Goal: Task Accomplishment & Management: Manage account settings

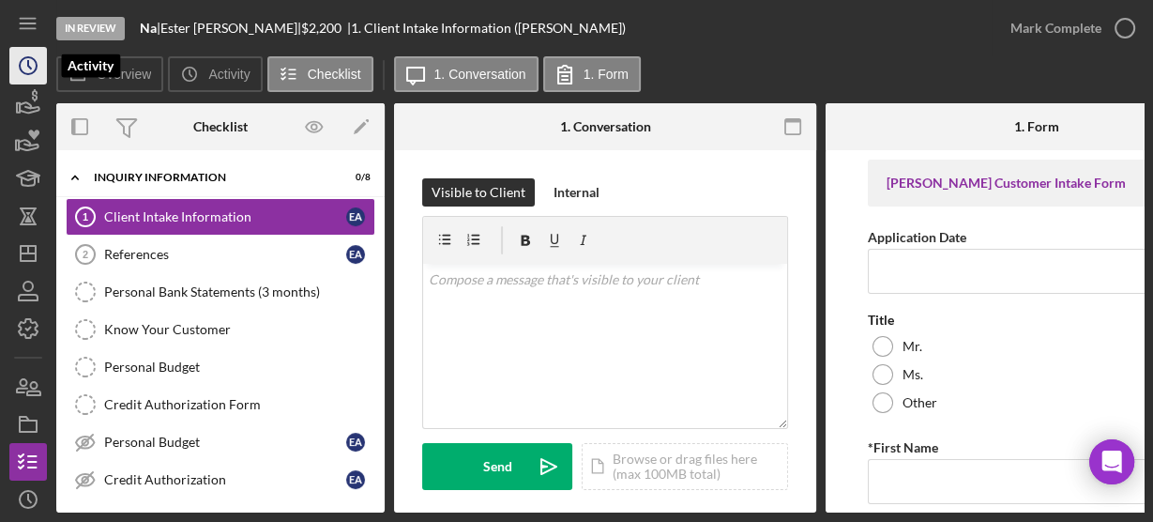
click at [28, 72] on icon "Icon/History" at bounding box center [28, 65] width 47 height 47
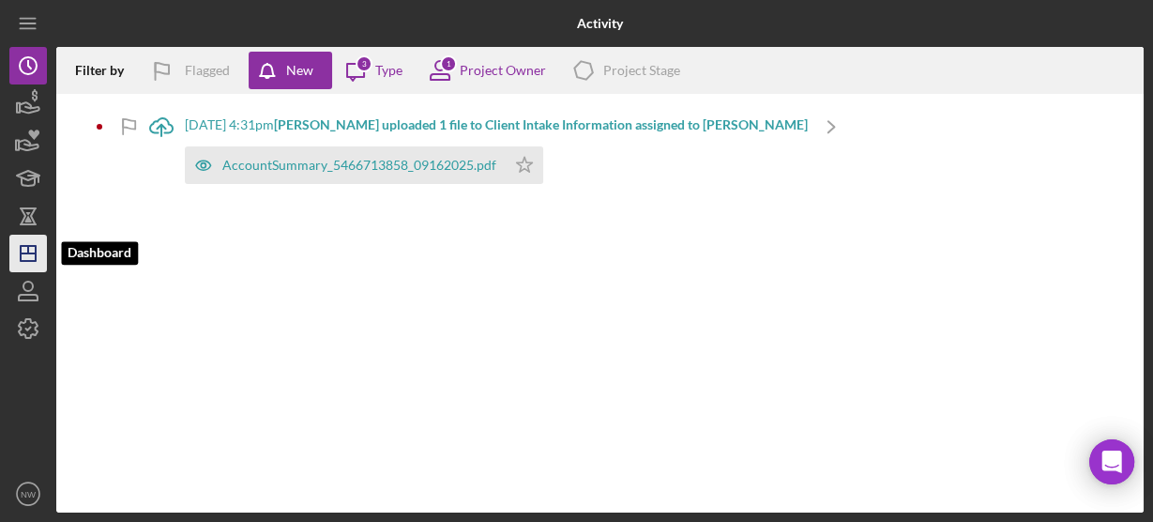
click at [23, 248] on icon "Icon/Dashboard" at bounding box center [28, 253] width 47 height 47
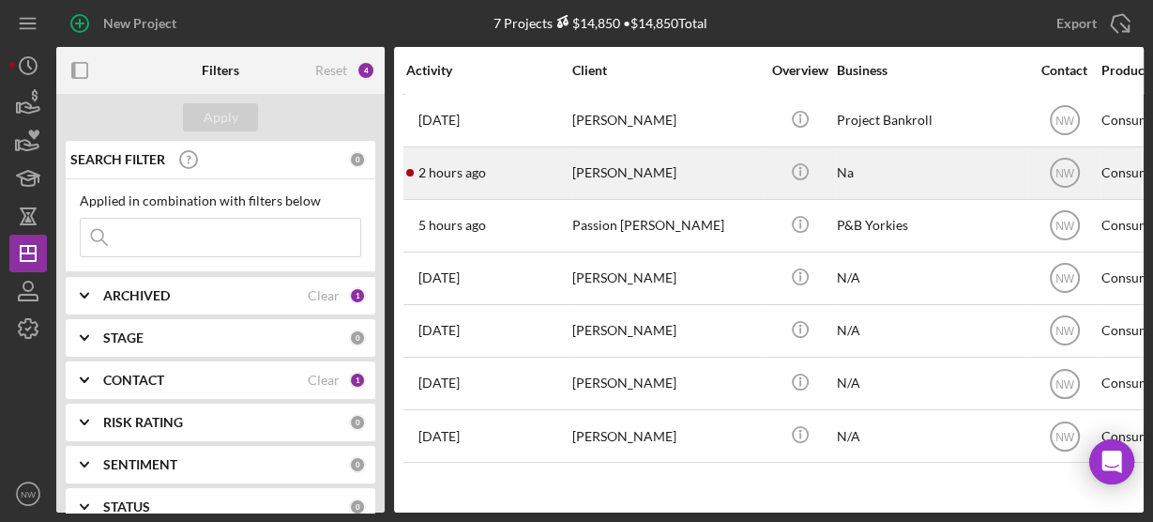
click at [612, 169] on div "[PERSON_NAME]" at bounding box center [667, 173] width 188 height 50
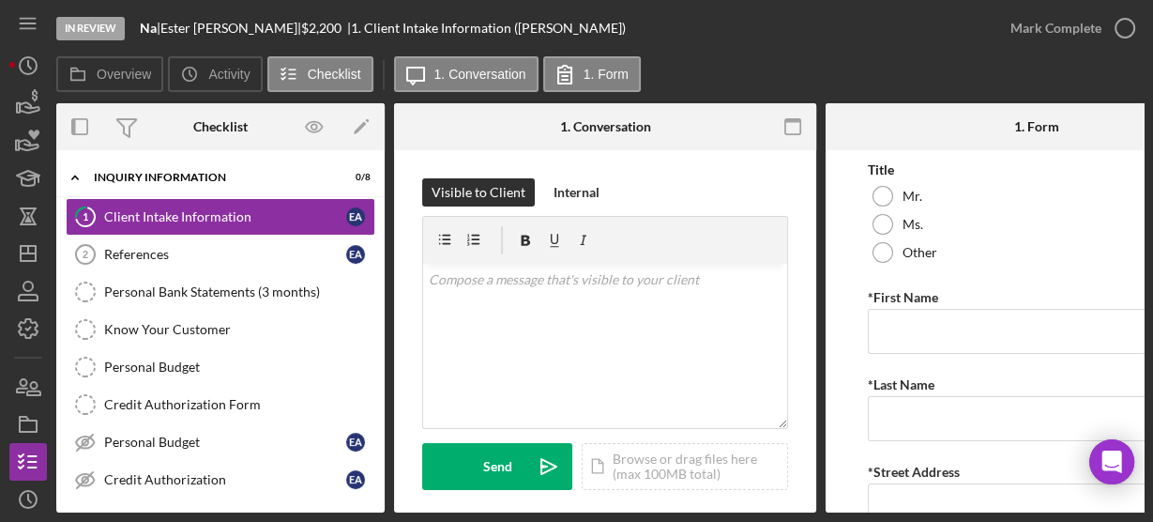
scroll to position [300, 0]
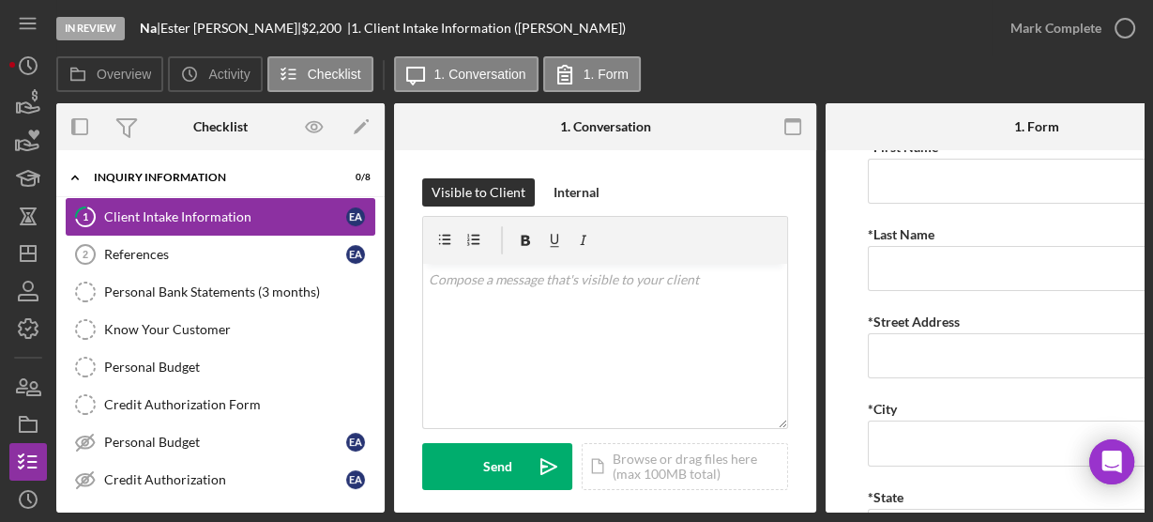
click at [213, 218] on div "Client Intake Information" at bounding box center [225, 216] width 242 height 15
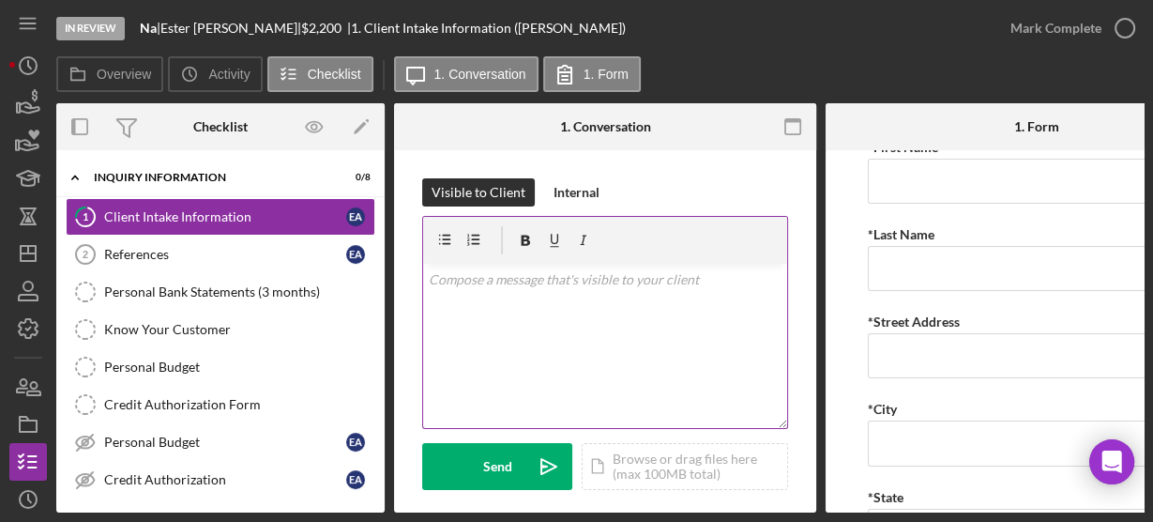
scroll to position [225, 0]
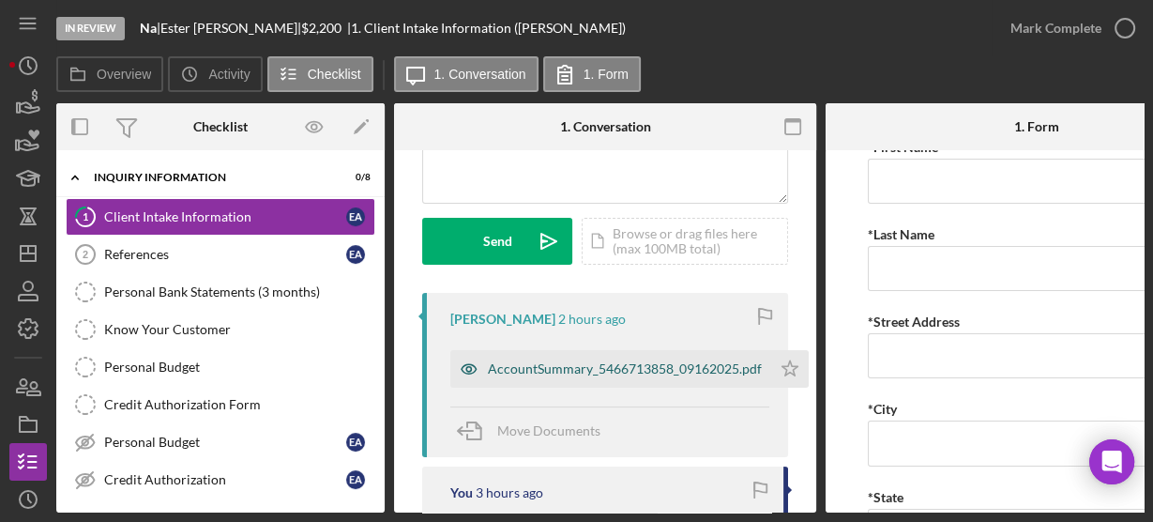
click at [549, 368] on div "AccountSummary_5466713858_09162025.pdf" at bounding box center [625, 368] width 274 height 15
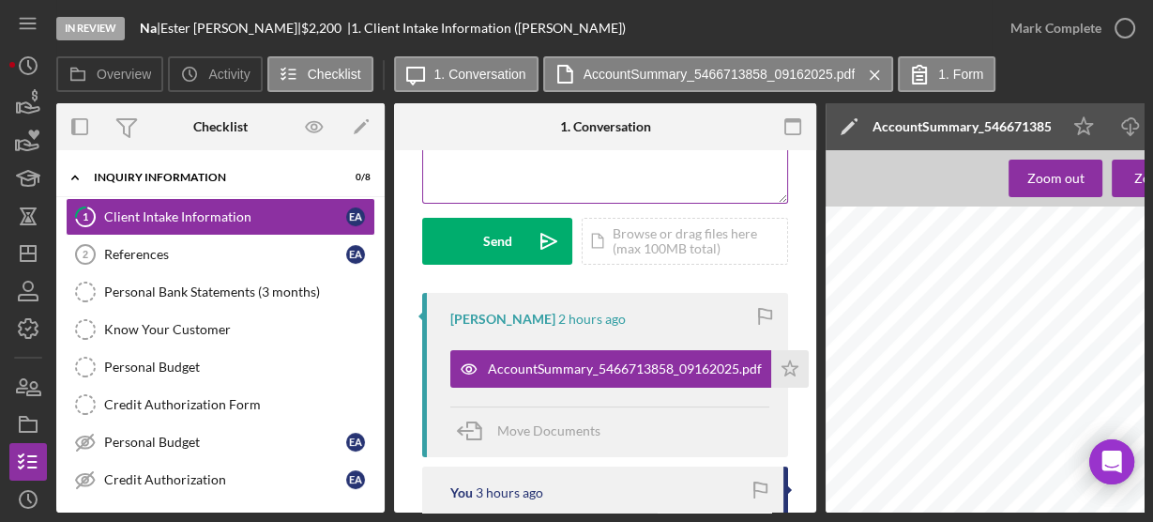
click at [558, 192] on div "v Color teal Color pink Remove color Add row above Add row below Add column bef…" at bounding box center [605, 120] width 364 height 164
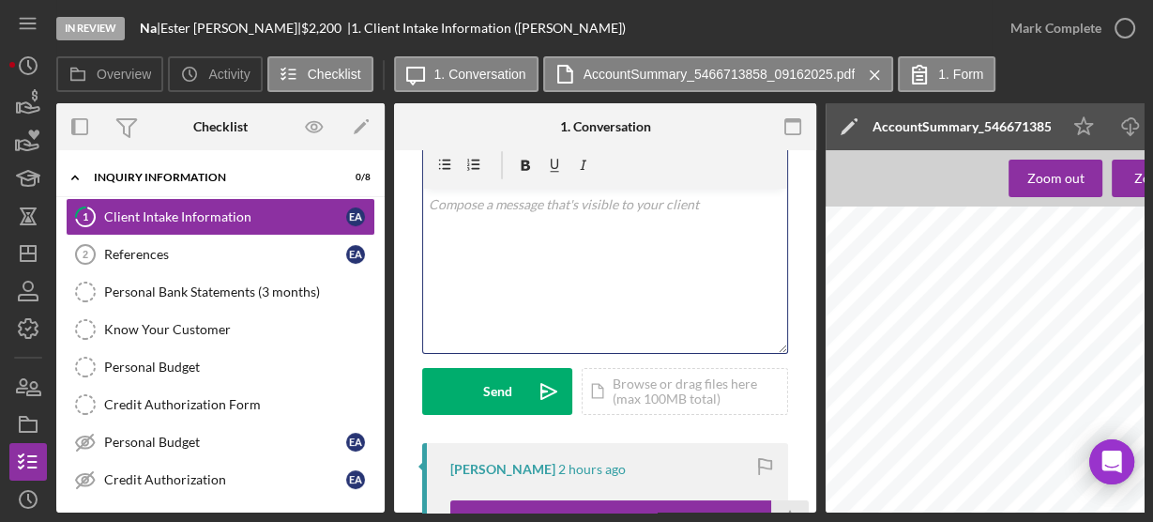
scroll to position [0, 0]
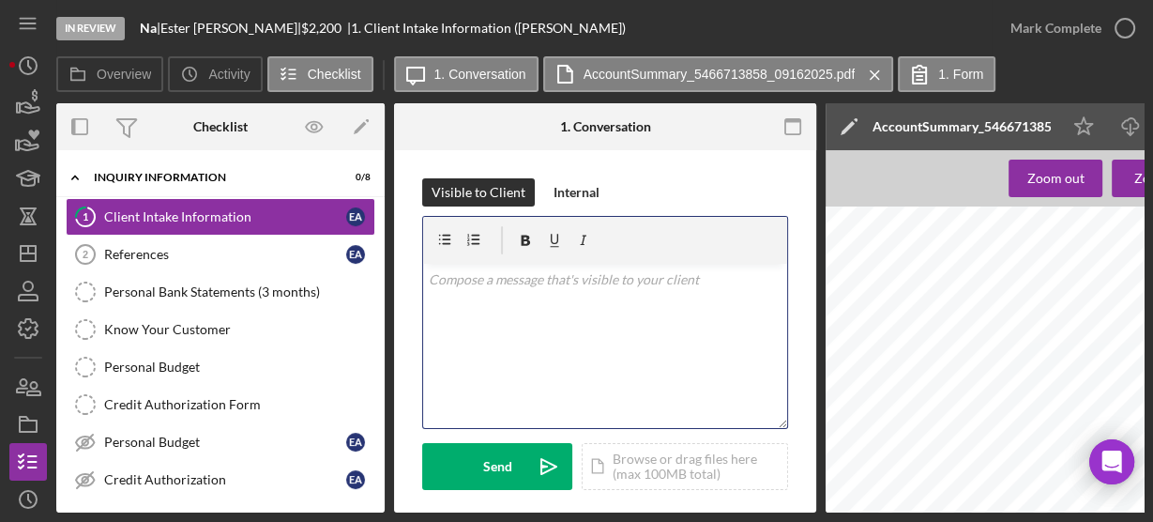
click at [499, 282] on p at bounding box center [606, 279] width 354 height 21
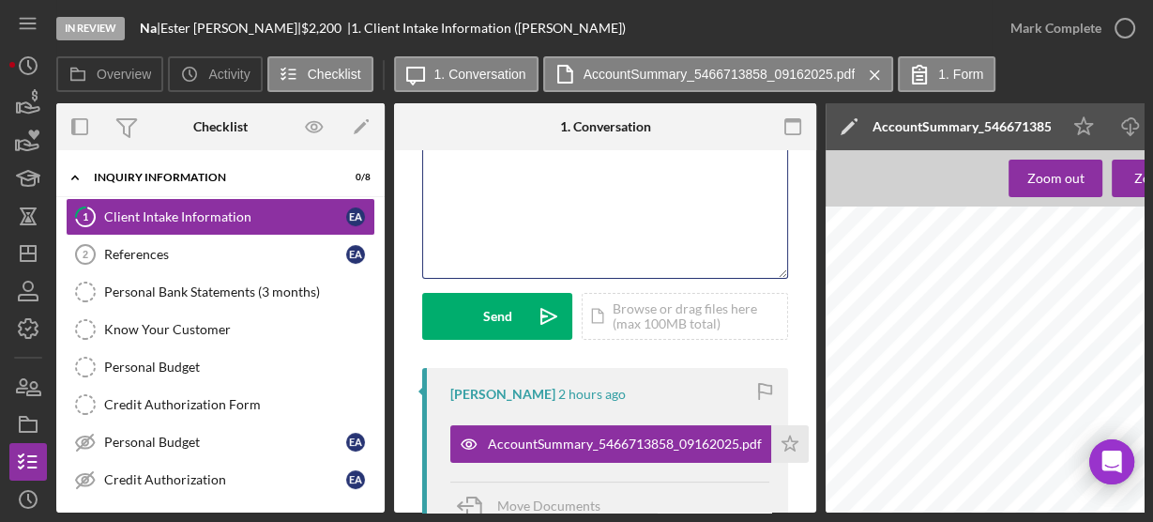
scroll to position [225, 0]
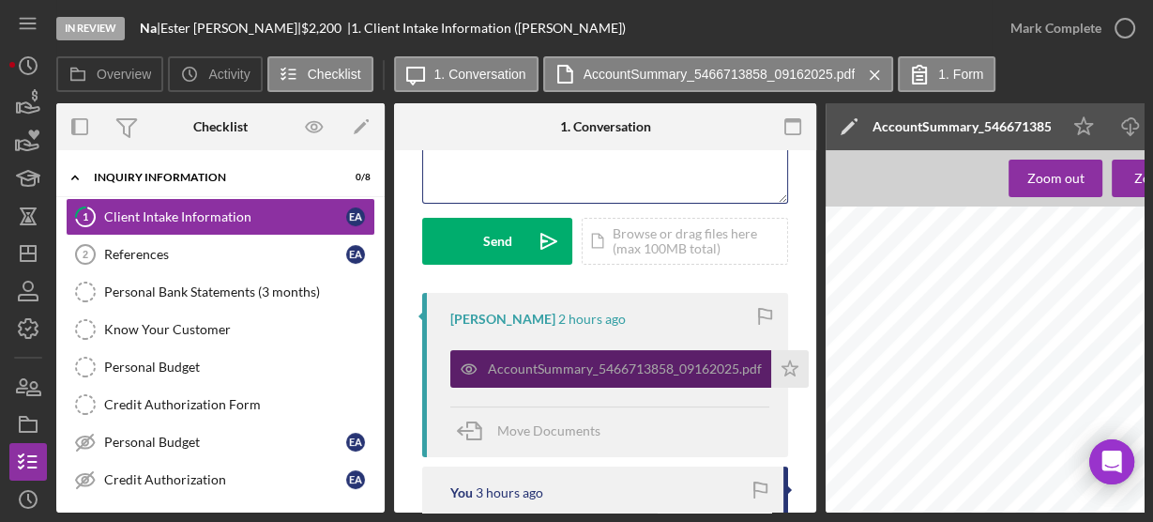
click at [524, 370] on div "AccountSummary_5466713858_09162025.pdf" at bounding box center [625, 368] width 274 height 15
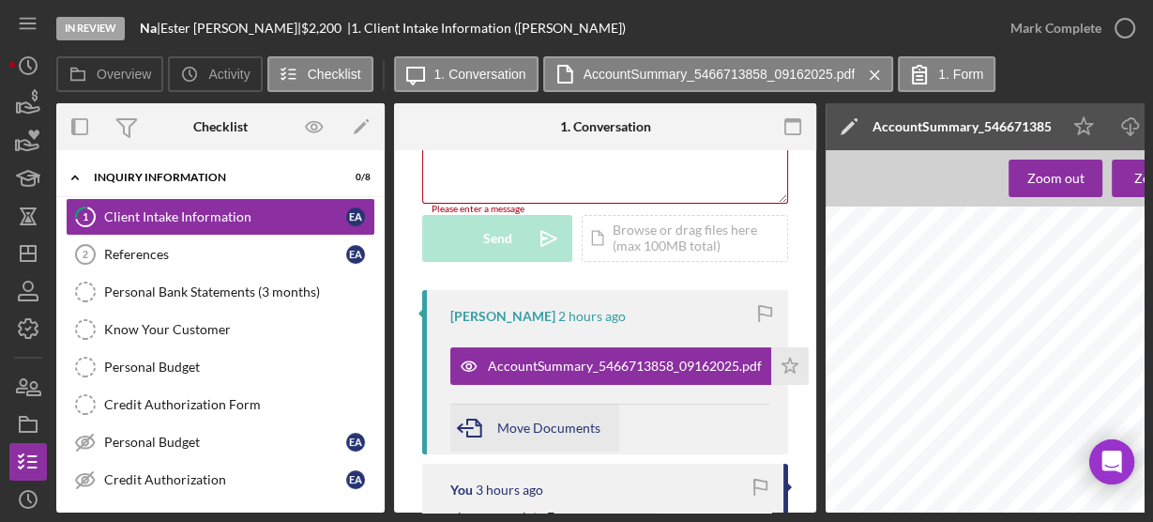
click at [520, 421] on span "Move Documents" at bounding box center [548, 428] width 103 height 16
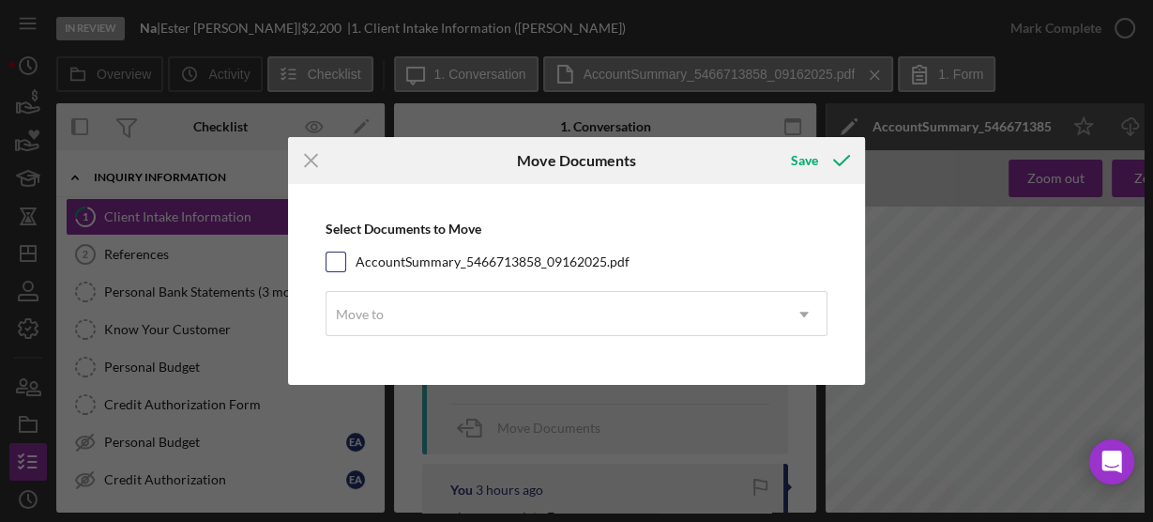
click at [344, 262] on input "AccountSummary_5466713858_09162025.pdf" at bounding box center [336, 261] width 19 height 19
checkbox input "true"
click at [368, 310] on div "Move to" at bounding box center [360, 314] width 48 height 15
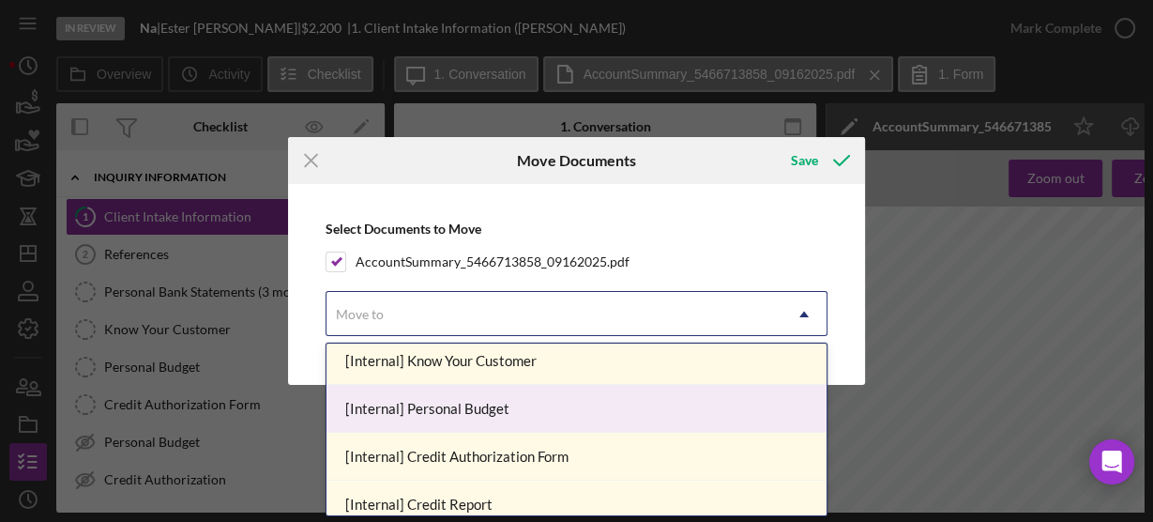
scroll to position [75, 0]
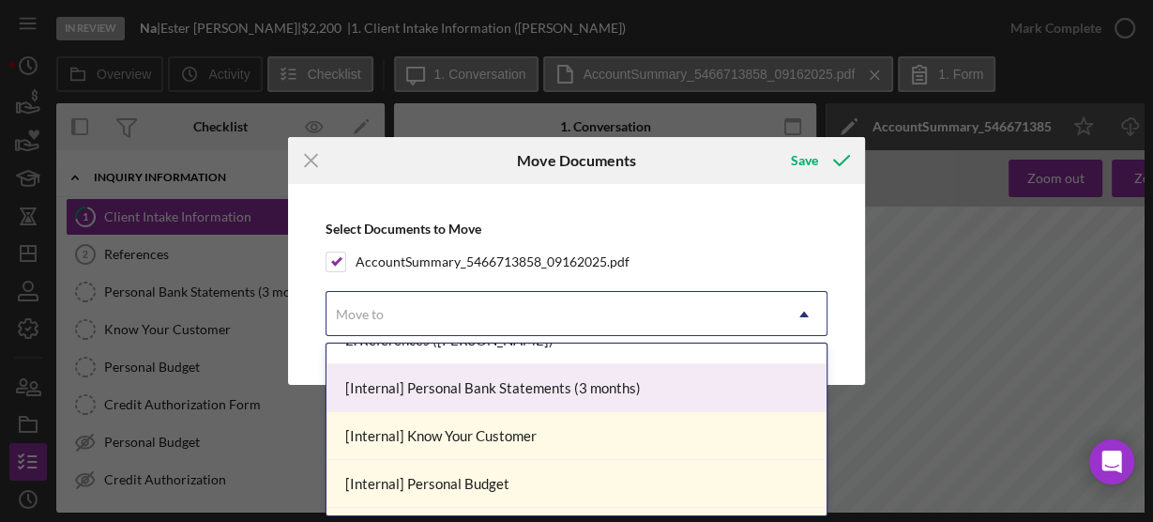
click at [409, 391] on div "[Internal] Personal Bank Statements (3 months)" at bounding box center [576, 388] width 499 height 48
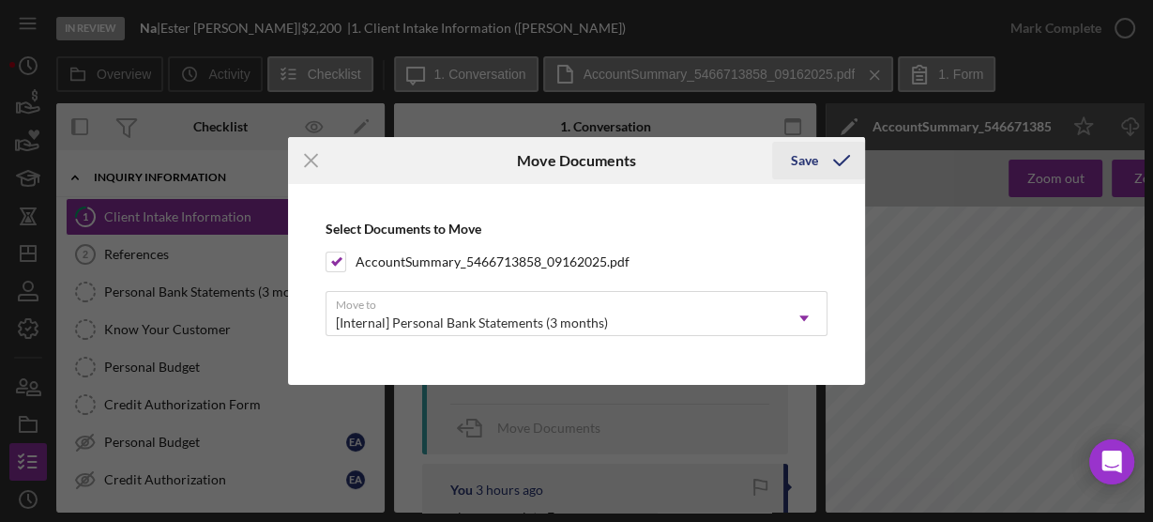
click at [816, 156] on div "Save" at bounding box center [804, 161] width 27 height 38
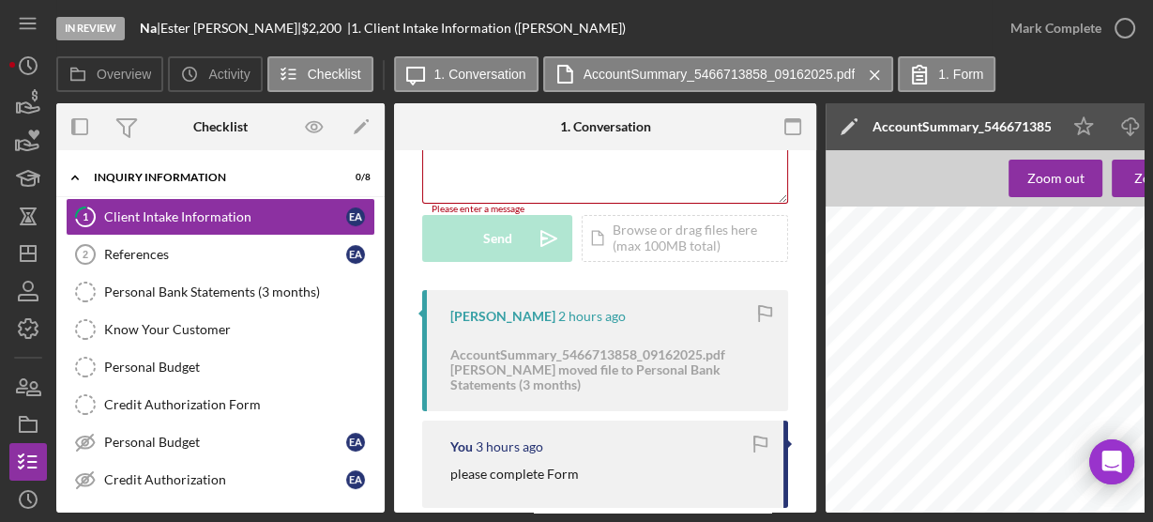
click at [488, 171] on div "v Color teal Color pink Remove color Add row above Add row below Add column bef…" at bounding box center [605, 120] width 364 height 164
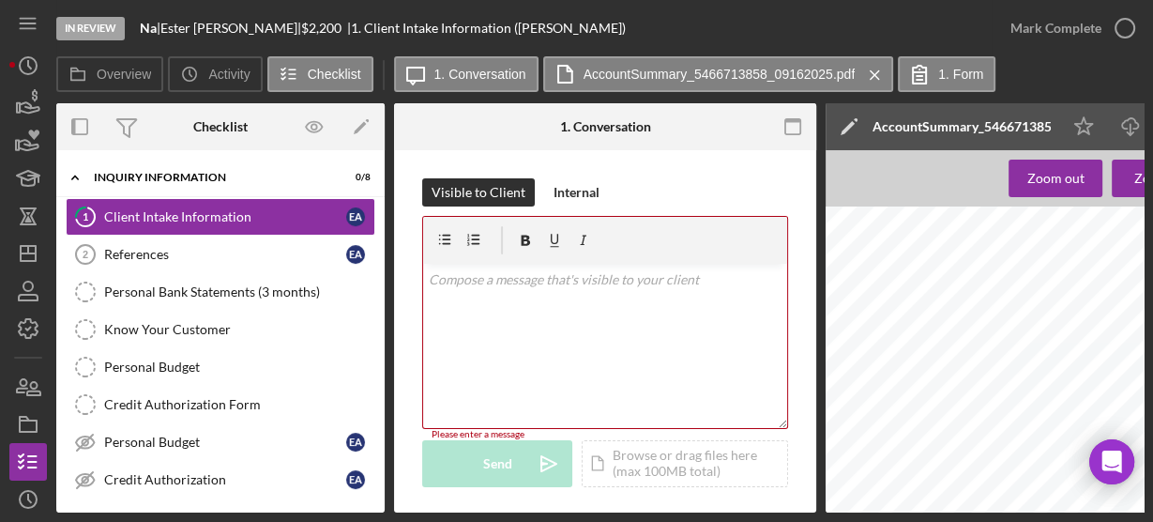
click at [490, 303] on div "v Color teal Color pink Remove color Add row above Add row below Add column bef…" at bounding box center [605, 346] width 364 height 164
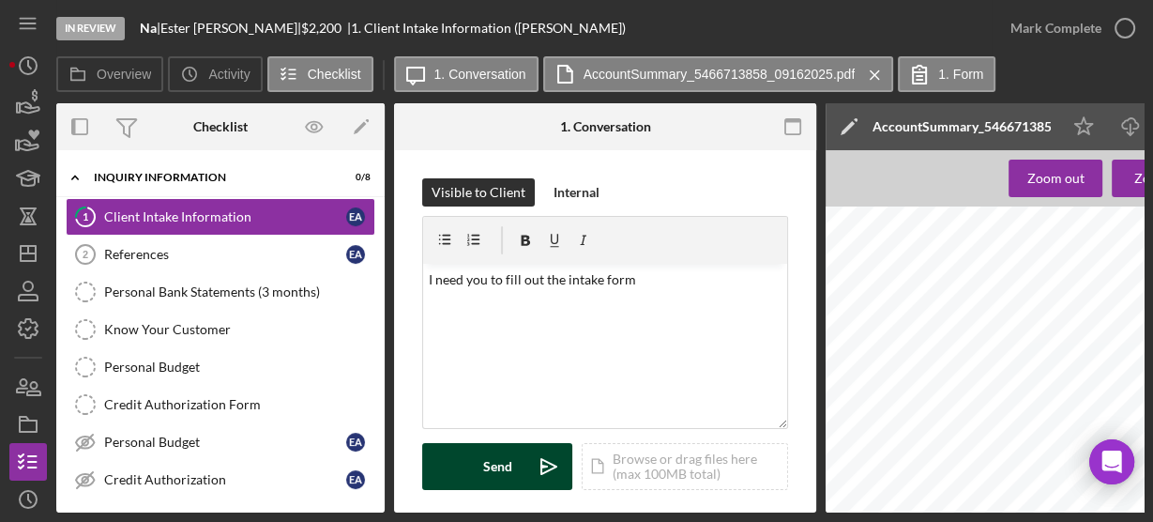
click at [494, 458] on div "Send" at bounding box center [497, 466] width 29 height 47
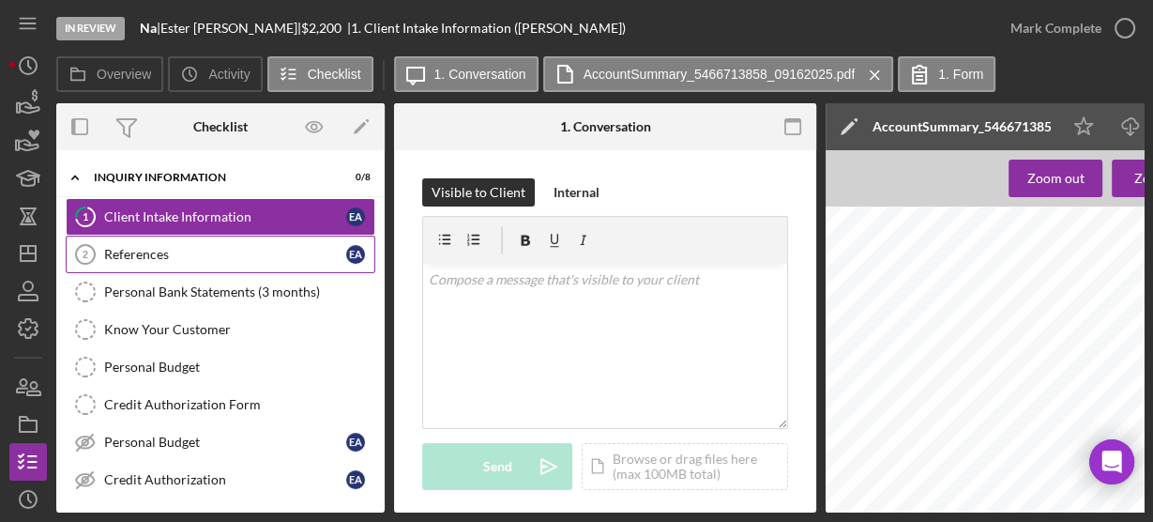
click at [197, 252] on div "References" at bounding box center [225, 254] width 242 height 15
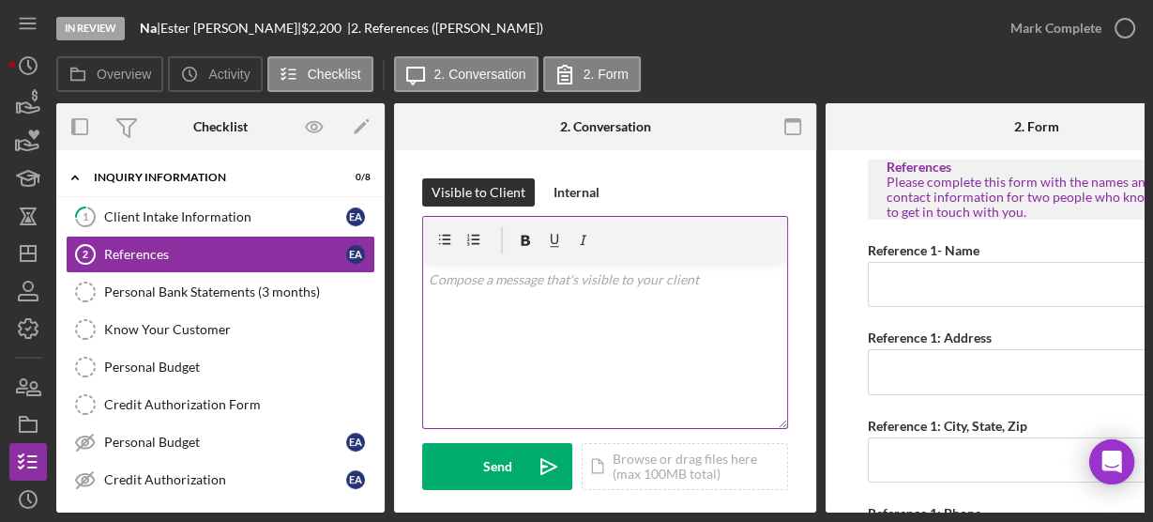
click at [599, 325] on div "v Color teal Color pink Remove color Add row above Add row below Add column bef…" at bounding box center [605, 346] width 364 height 164
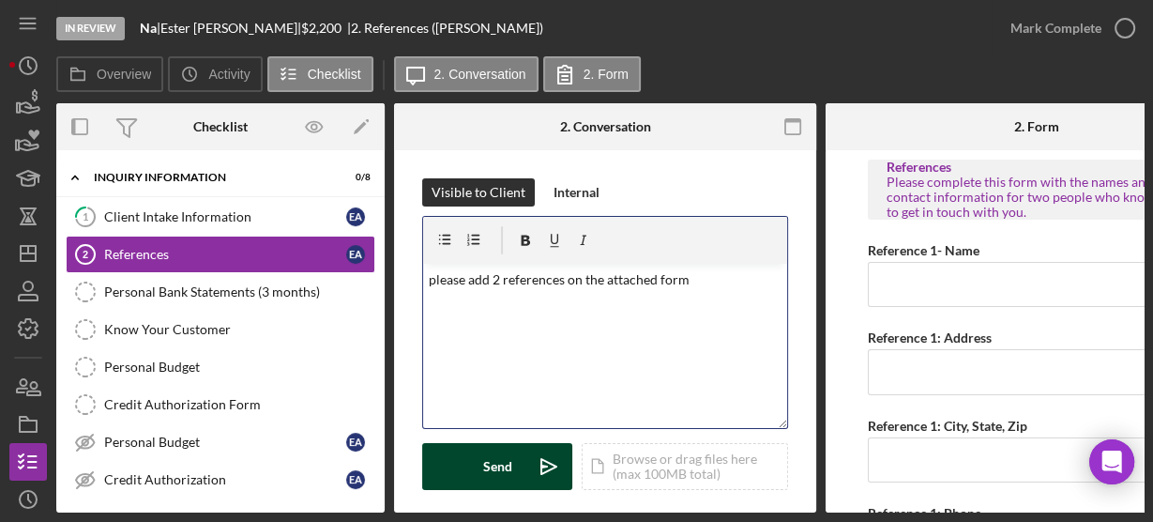
click at [511, 457] on div "Send" at bounding box center [497, 466] width 29 height 47
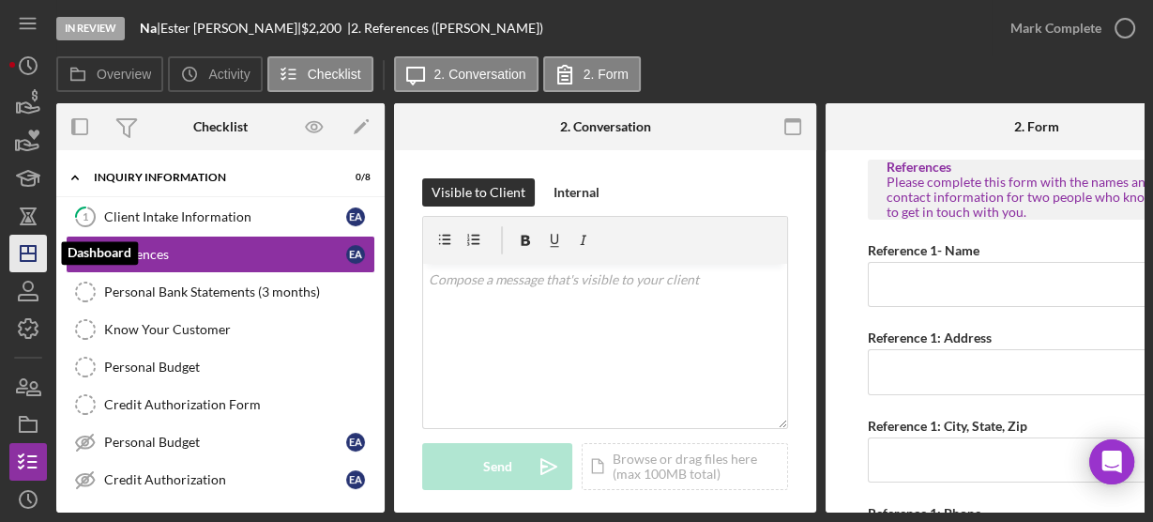
click at [30, 258] on icon "Icon/Dashboard" at bounding box center [28, 253] width 47 height 47
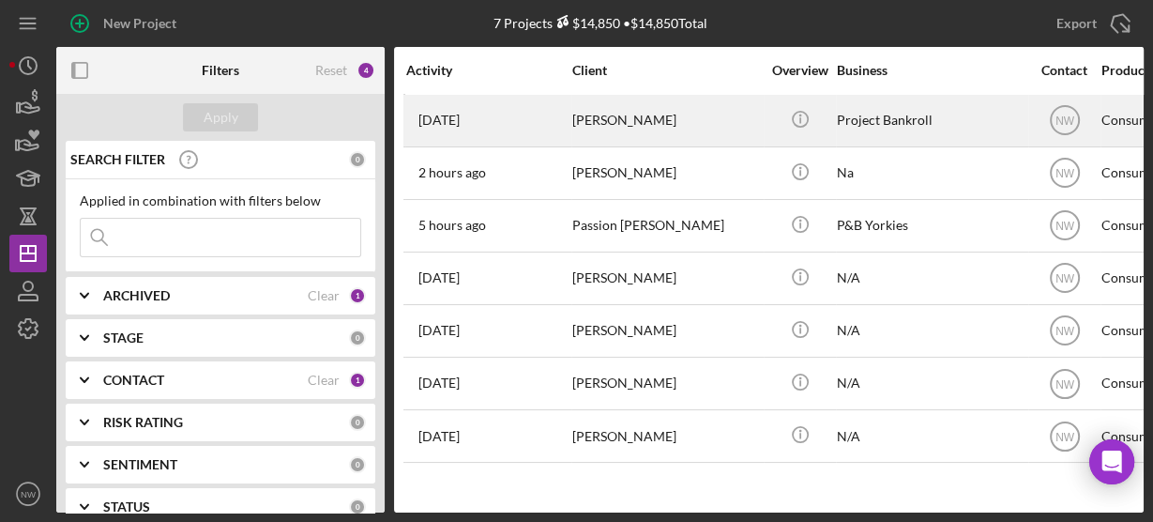
click at [602, 128] on div "[PERSON_NAME]" at bounding box center [667, 121] width 188 height 50
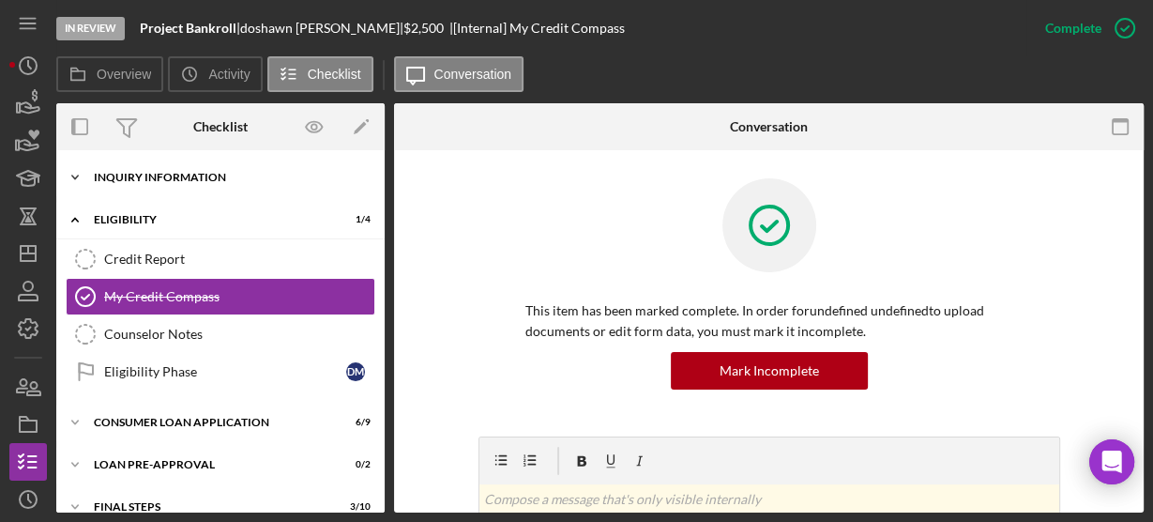
click at [79, 174] on icon "Icon/Expander" at bounding box center [75, 178] width 38 height 38
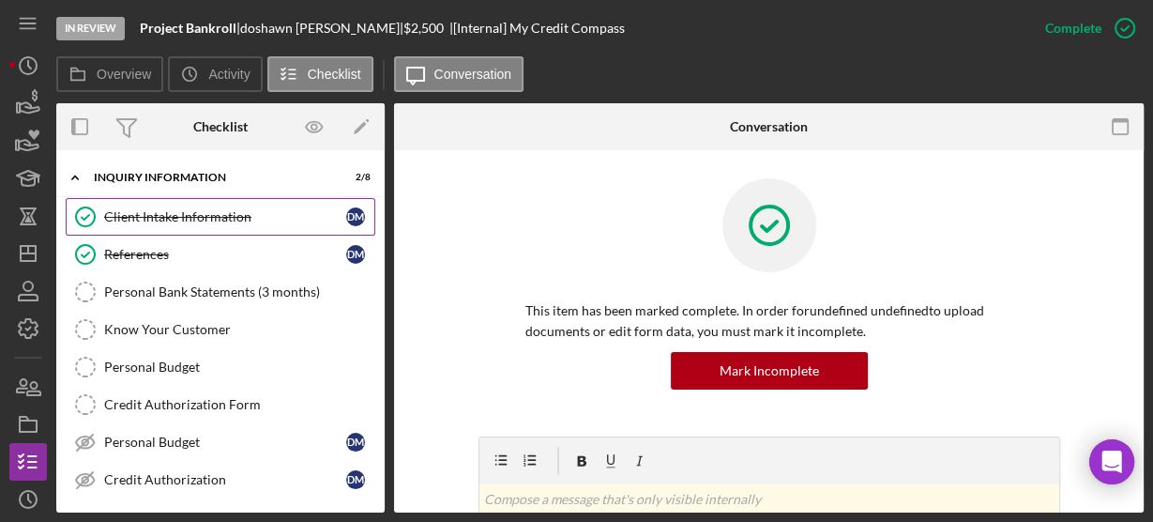
click at [151, 214] on div "Client Intake Information" at bounding box center [225, 216] width 242 height 15
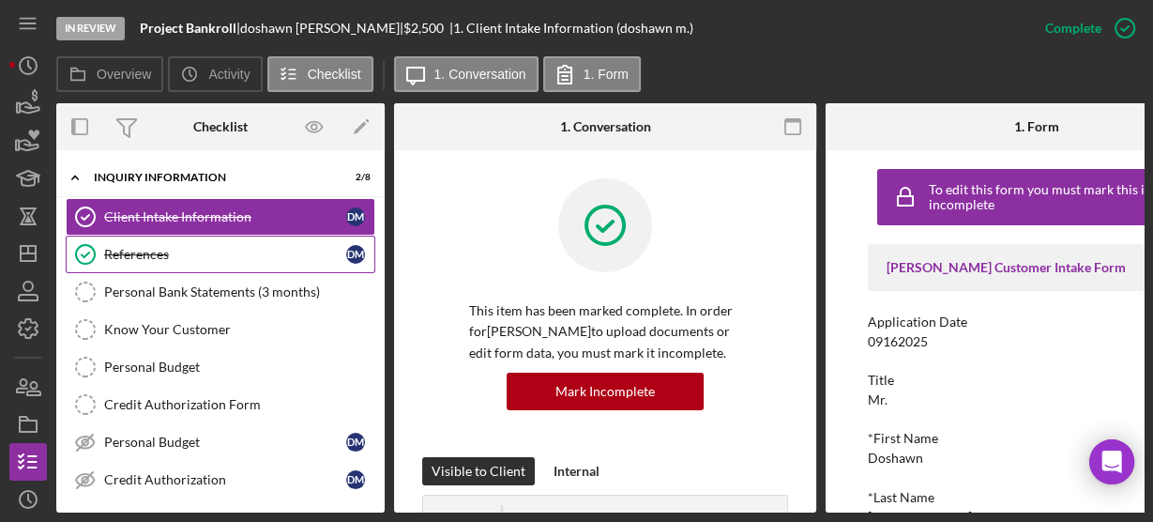
click at [188, 252] on div "References" at bounding box center [225, 254] width 242 height 15
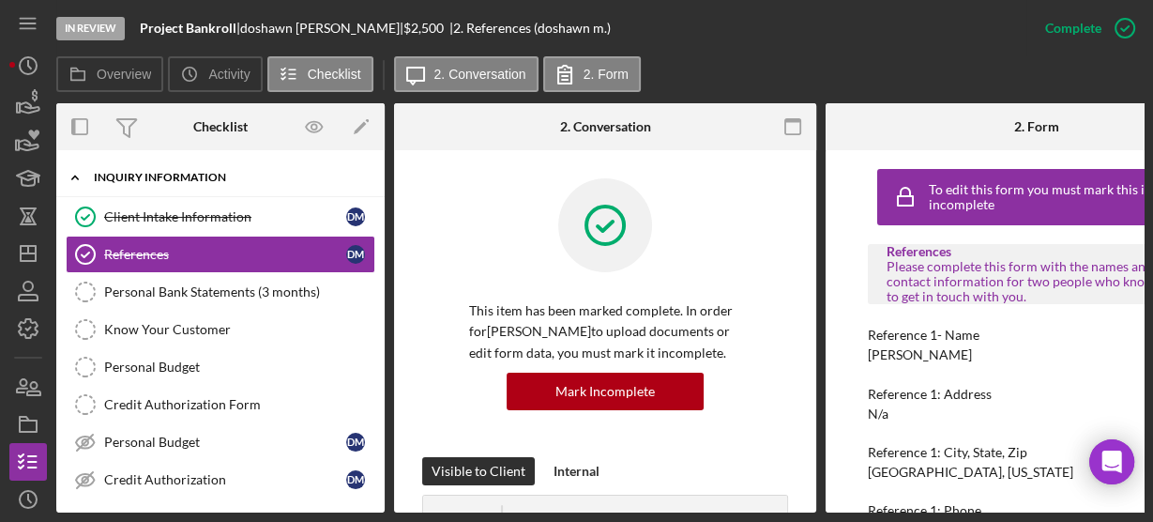
click at [77, 173] on icon "Icon/Expander" at bounding box center [75, 178] width 38 height 38
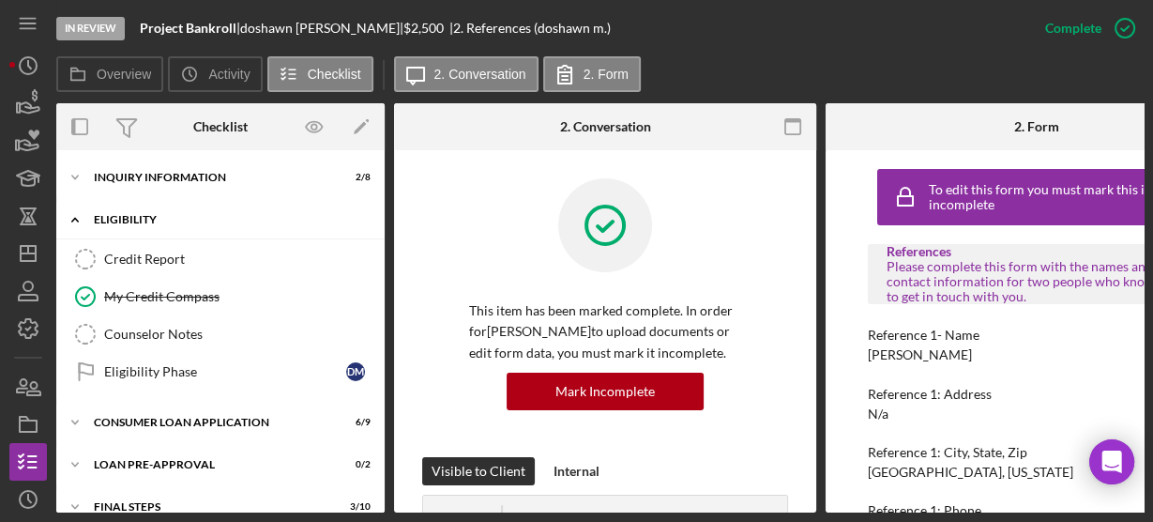
click at [81, 211] on icon "Icon/Expander" at bounding box center [75, 220] width 38 height 38
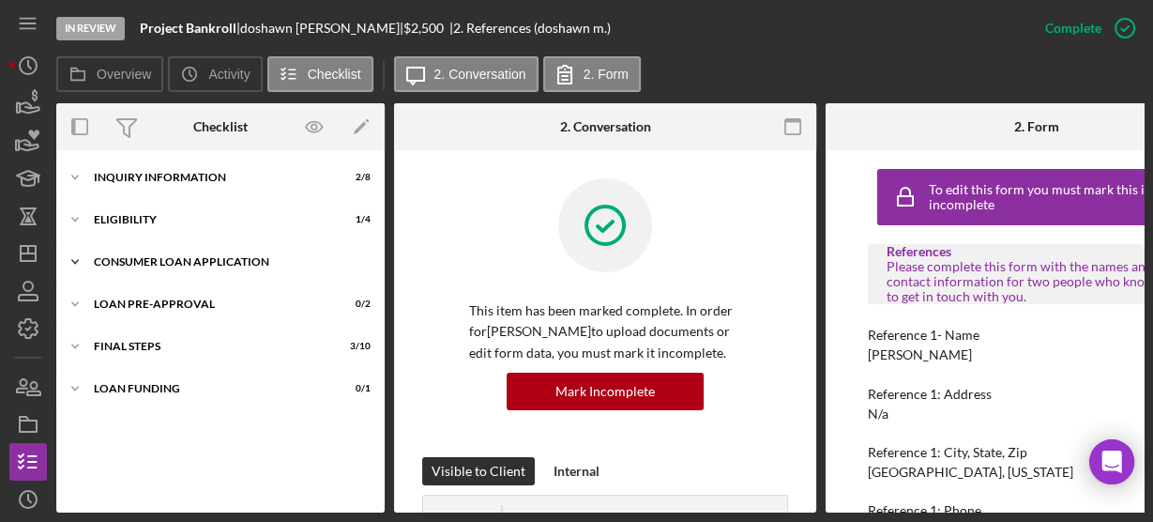
click at [76, 256] on icon "Icon/Expander" at bounding box center [75, 262] width 38 height 38
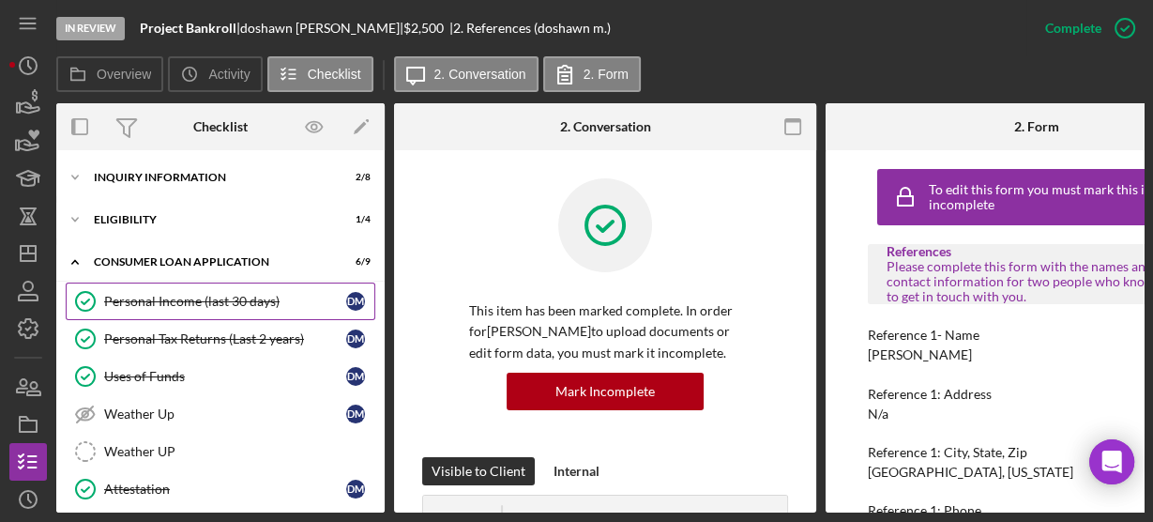
click at [173, 301] on div "Personal Income (last 30 days)" at bounding box center [225, 301] width 242 height 15
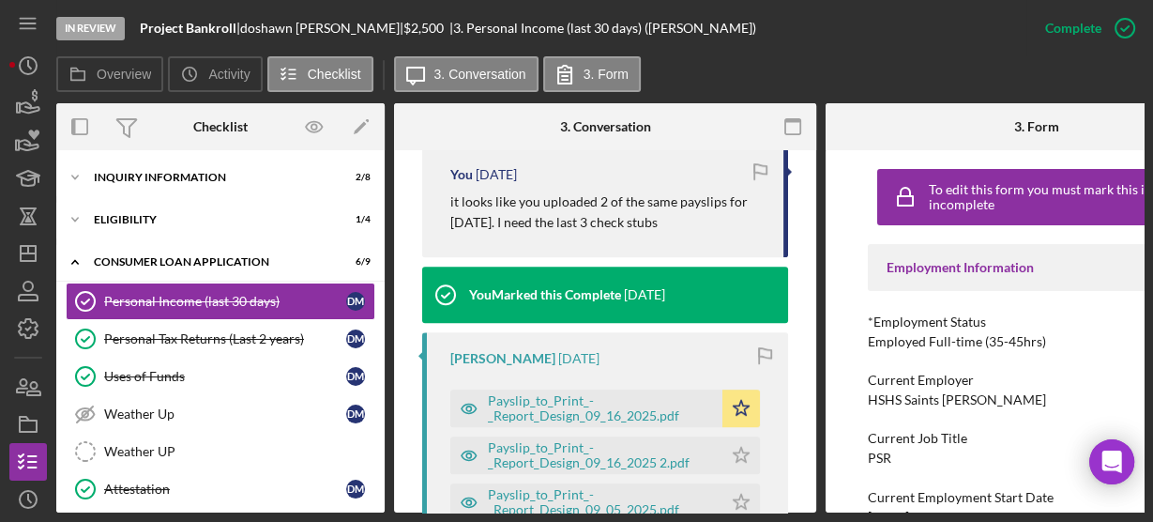
scroll to position [826, 0]
